Goal: Task Accomplishment & Management: Use online tool/utility

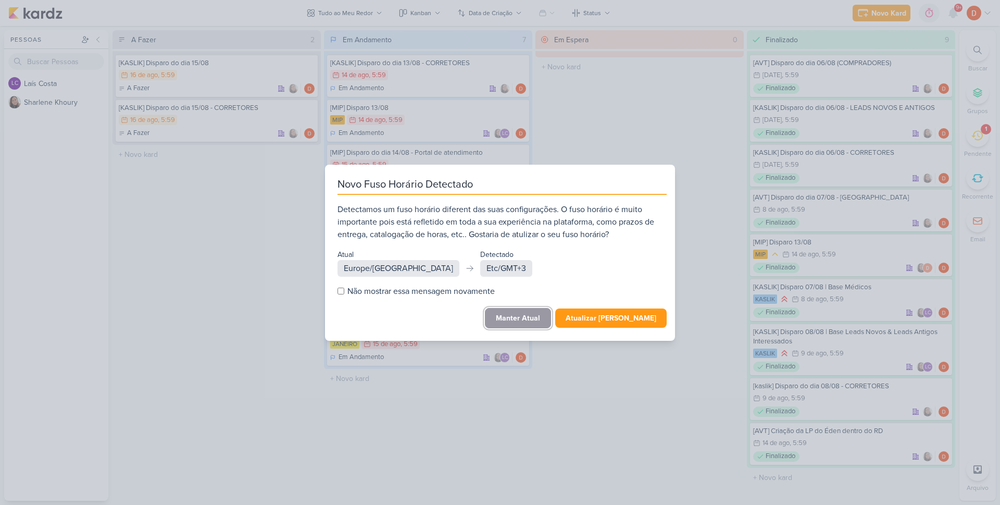
click at [531, 315] on button "Manter Atual" at bounding box center [518, 318] width 66 height 20
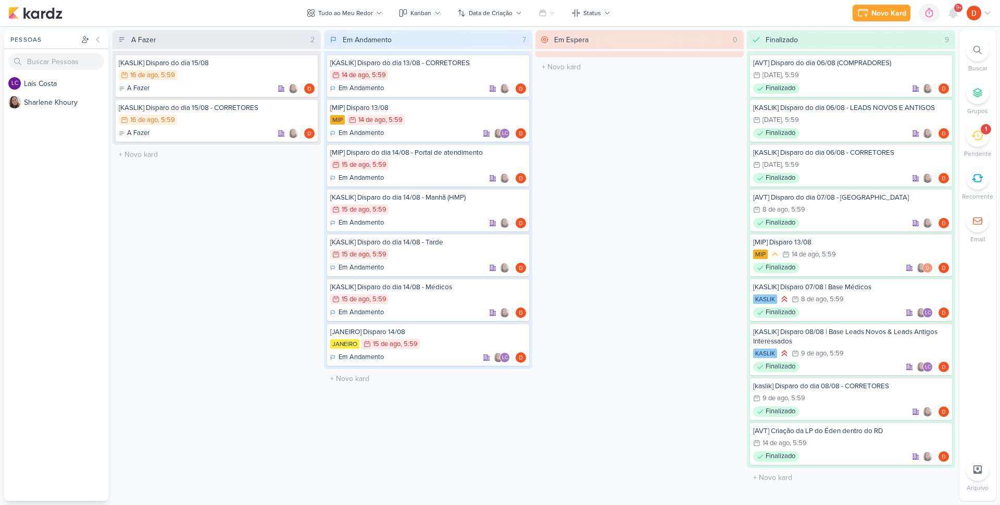
click at [977, 137] on icon at bounding box center [976, 135] width 11 height 11
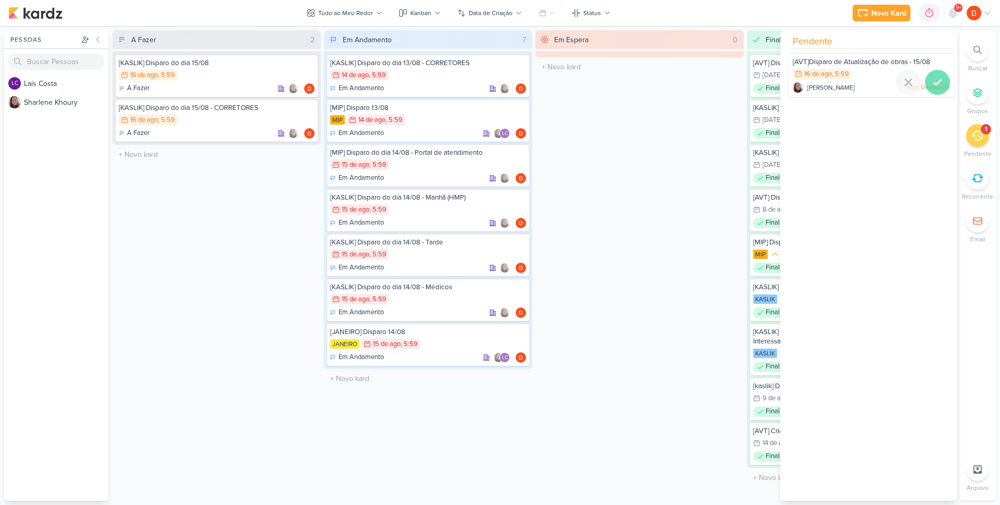
click at [931, 79] on icon at bounding box center [937, 82] width 13 height 13
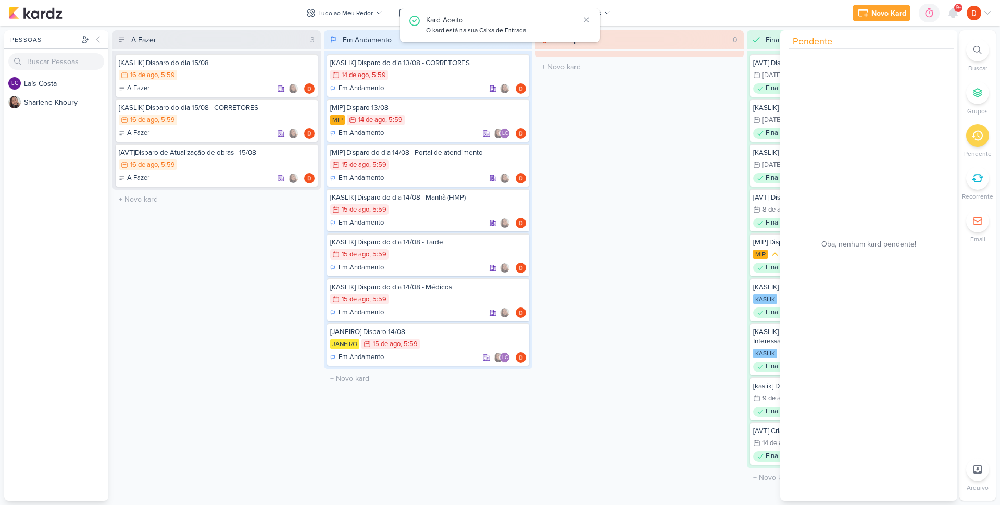
click at [234, 235] on div "A Fazer 3 [KASLIK] Disparo do dia 15/08 16/8 [DATE] 5:59 A Fazer" at bounding box center [217, 265] width 208 height 470
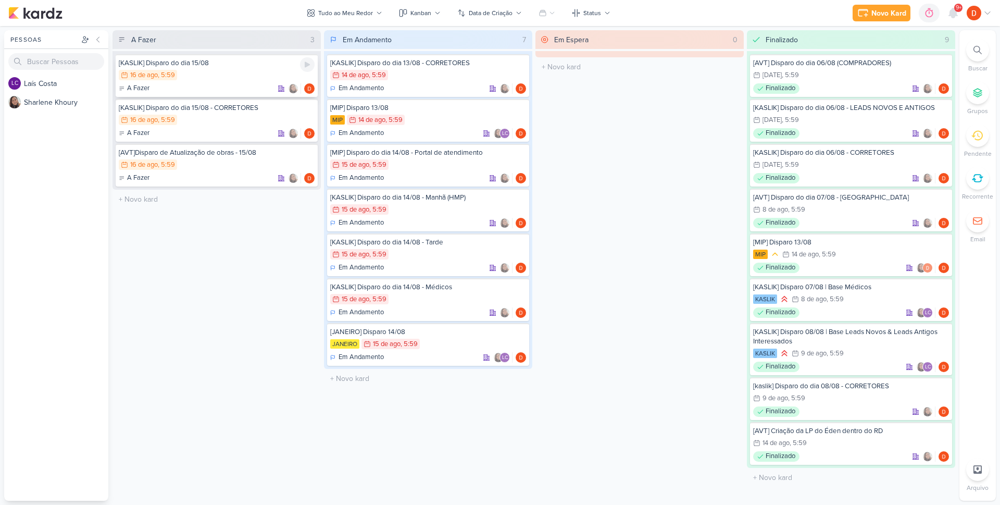
click at [235, 77] on div "16/8 [DATE] 5:59" at bounding box center [217, 75] width 196 height 11
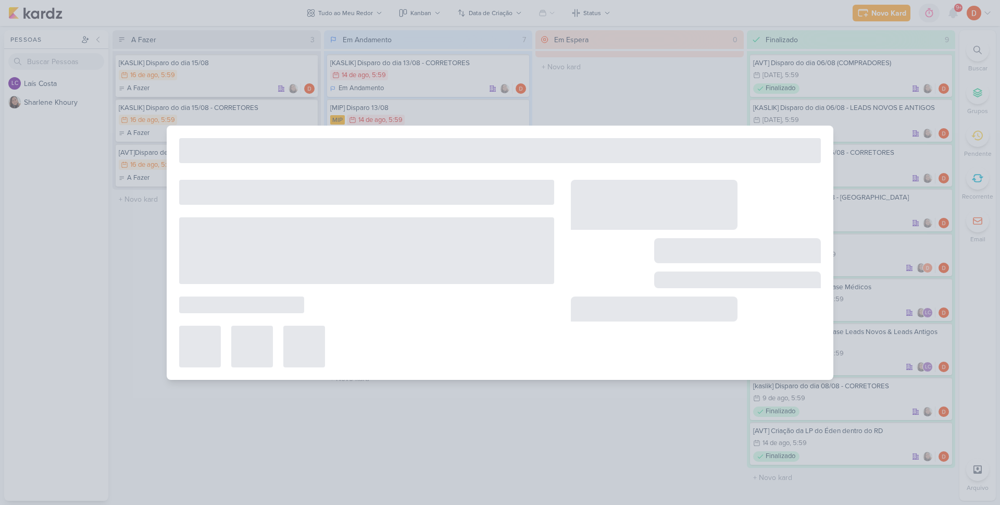
click at [235, 77] on div at bounding box center [500, 252] width 1000 height 505
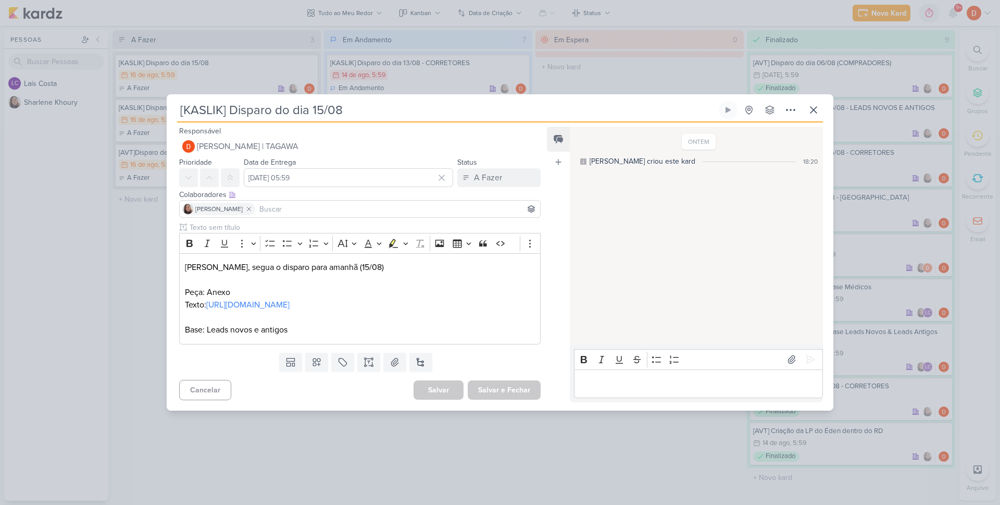
drag, startPoint x: 129, startPoint y: 289, endPoint x: 138, endPoint y: 279, distance: 12.9
click at [129, 288] on div "[KASLIK] Disparo do dia 15/08 Criado por [PERSON_NAME]" at bounding box center [500, 252] width 1000 height 505
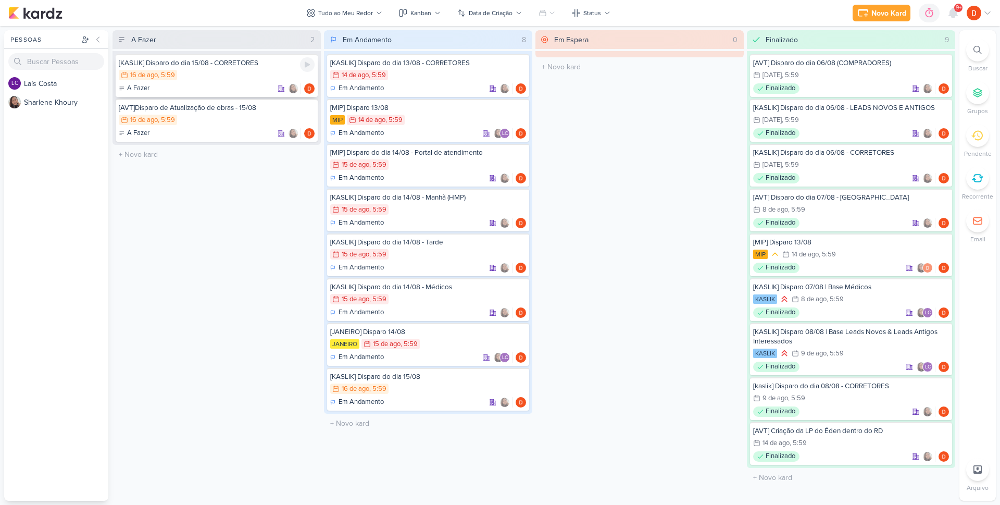
click at [258, 78] on div "16/8 [DATE] 5:59" at bounding box center [217, 75] width 196 height 11
click at [0, 0] on div at bounding box center [0, 0] width 0 height 0
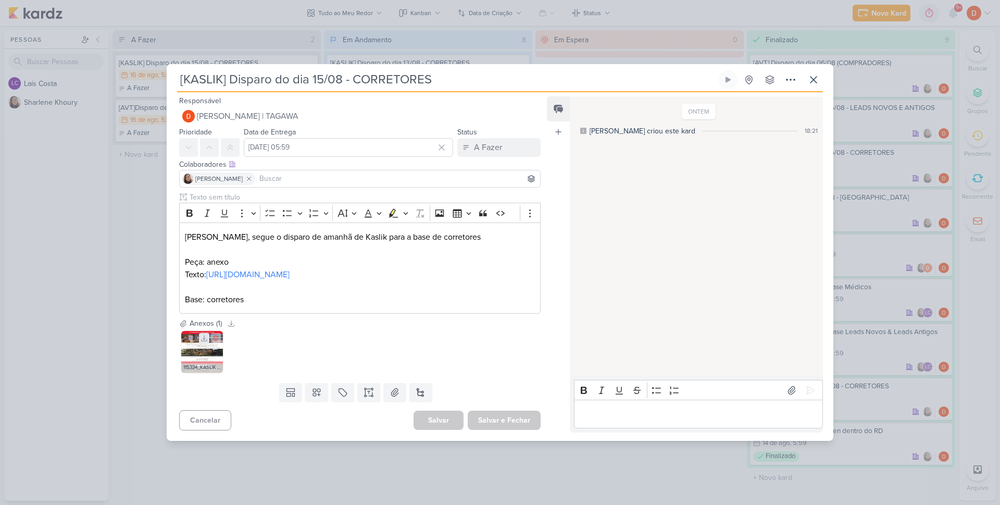
click at [204, 342] on icon at bounding box center [204, 337] width 7 height 7
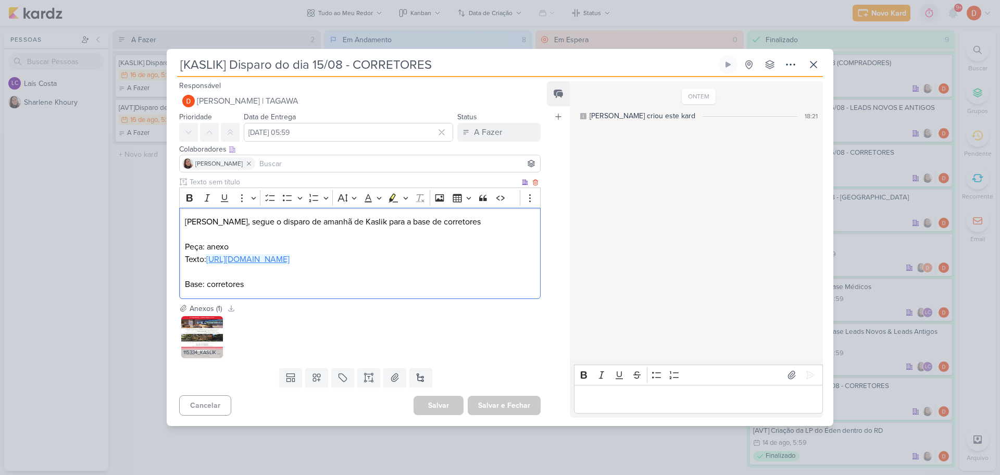
drag, startPoint x: 397, startPoint y: 268, endPoint x: 208, endPoint y: 248, distance: 189.6
click at [208, 253] on p "Texto: [URL][DOMAIN_NAME]" at bounding box center [360, 259] width 350 height 13
copy link "[URL][DOMAIN_NAME]"
click at [123, 205] on div "[KASLIK] Disparo do dia 15/08 - CORRETORES" at bounding box center [500, 237] width 1000 height 475
